Goal: Consume media (video, audio)

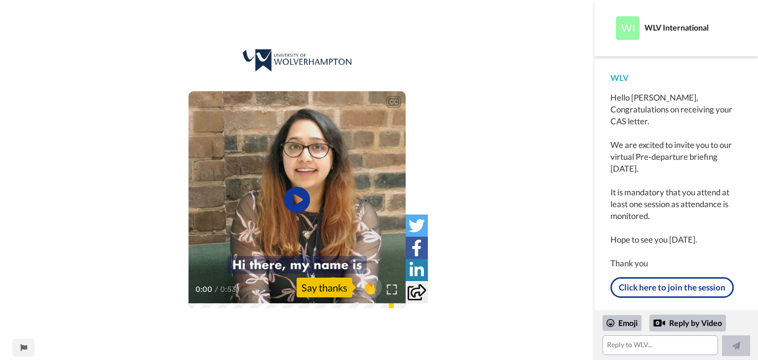
scroll to position [17, 0]
click at [293, 204] on icon "Play/Pause" at bounding box center [297, 200] width 26 height 47
click at [385, 289] on div at bounding box center [392, 290] width 14 height 14
click at [298, 182] on icon "Play/Pause" at bounding box center [297, 200] width 26 height 47
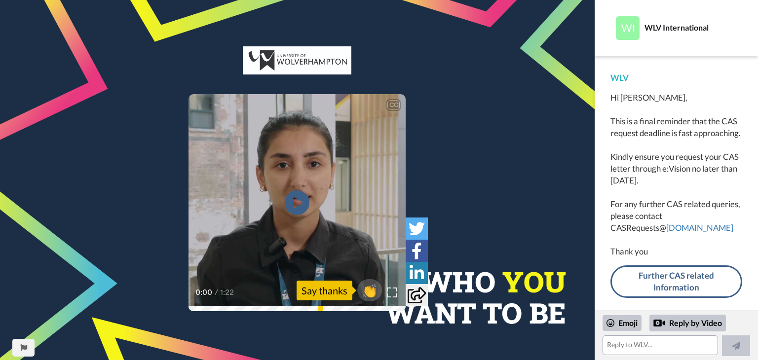
scroll to position [17, 0]
click at [302, 206] on icon at bounding box center [297, 203] width 26 height 26
